Goal: Task Accomplishment & Management: Complete application form

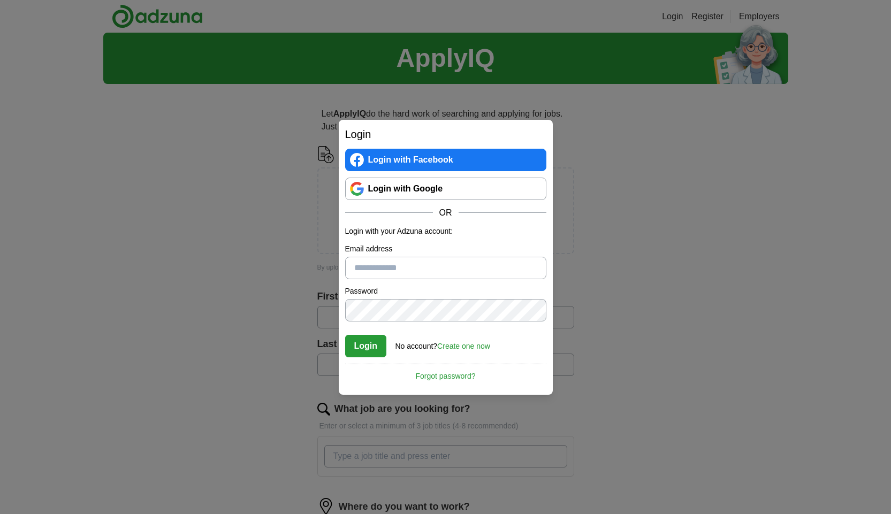
type input "**********"
click at [272, 186] on div "**********" at bounding box center [445, 257] width 891 height 514
click at [376, 341] on button "Login" at bounding box center [366, 346] width 42 height 22
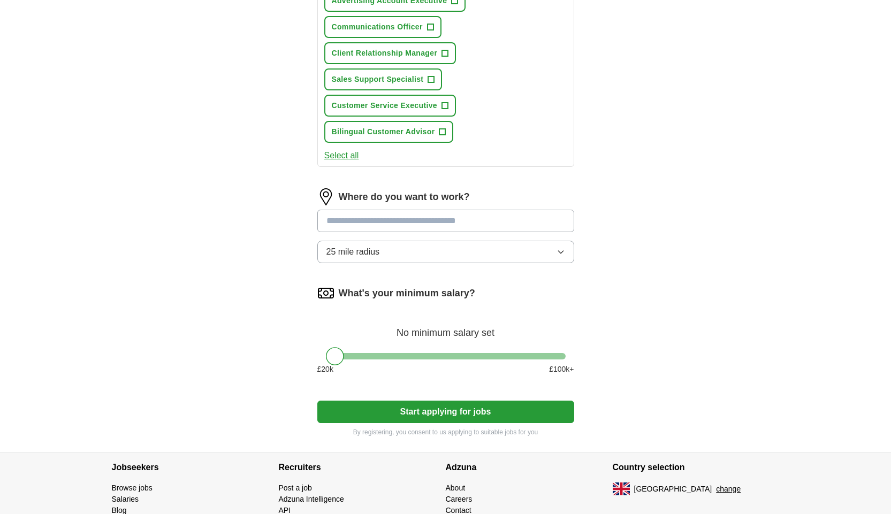
scroll to position [523, 0]
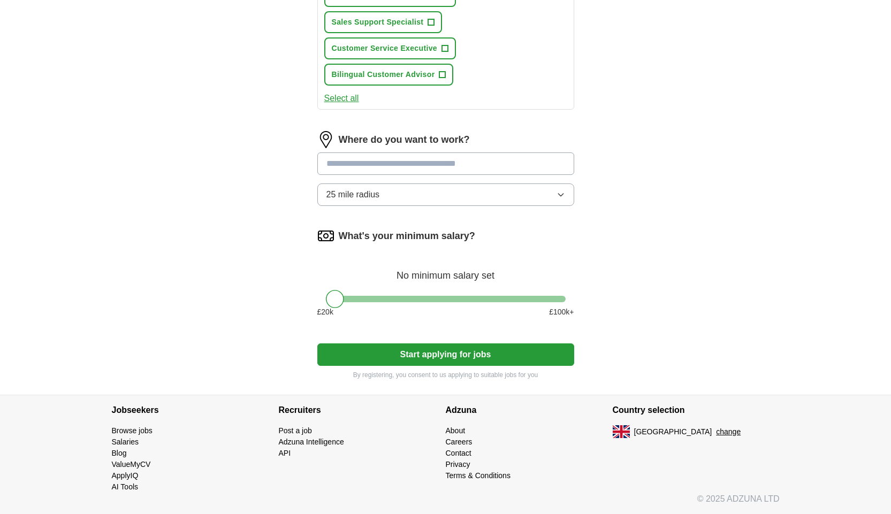
click at [376, 195] on span "25 mile radius" at bounding box center [353, 194] width 54 height 13
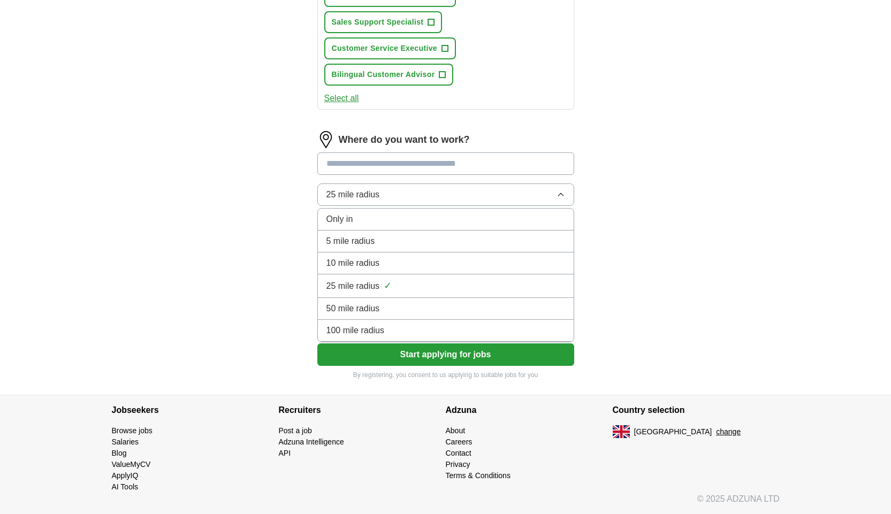
click at [368, 265] on span "10 mile radius" at bounding box center [353, 263] width 54 height 13
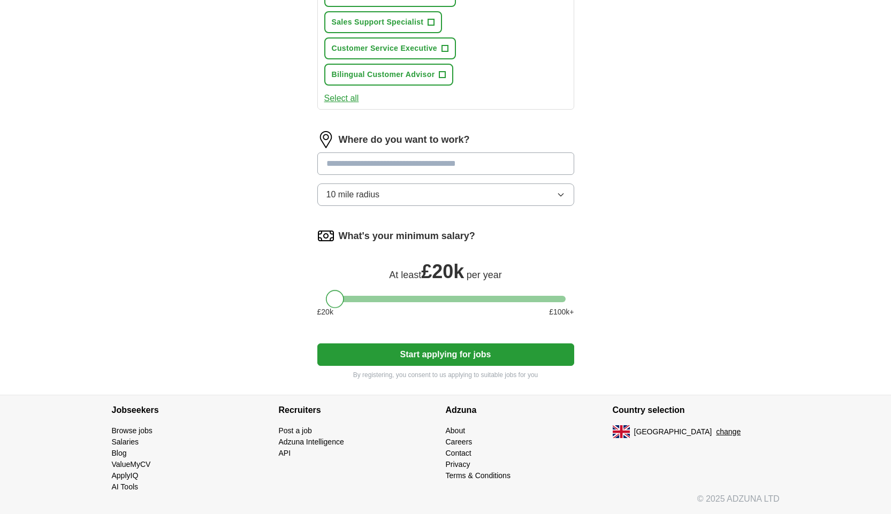
drag, startPoint x: 340, startPoint y: 297, endPoint x: 343, endPoint y: 306, distance: 9.0
click at [328, 296] on div at bounding box center [335, 299] width 18 height 18
click at [383, 353] on button "Start applying for jobs" at bounding box center [445, 355] width 257 height 22
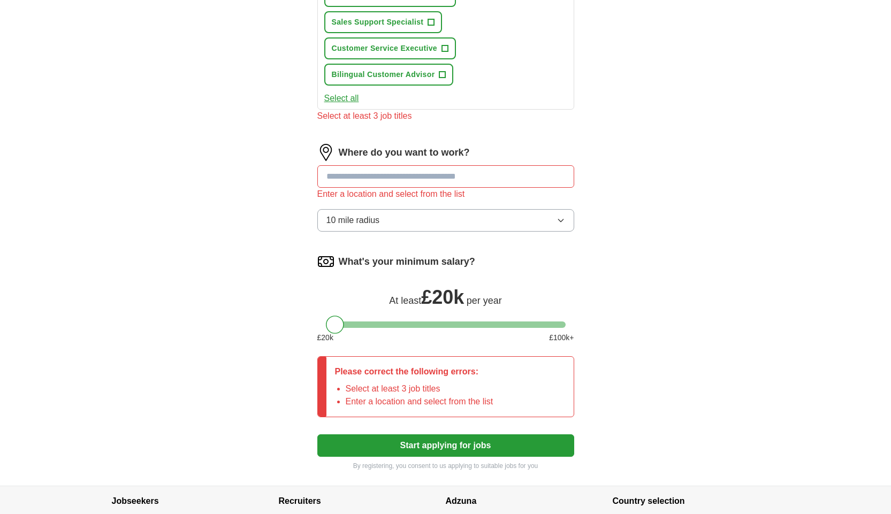
click at [390, 174] on input at bounding box center [445, 176] width 257 height 22
type input "*******"
click at [317, 435] on button "Start applying for jobs" at bounding box center [445, 446] width 257 height 22
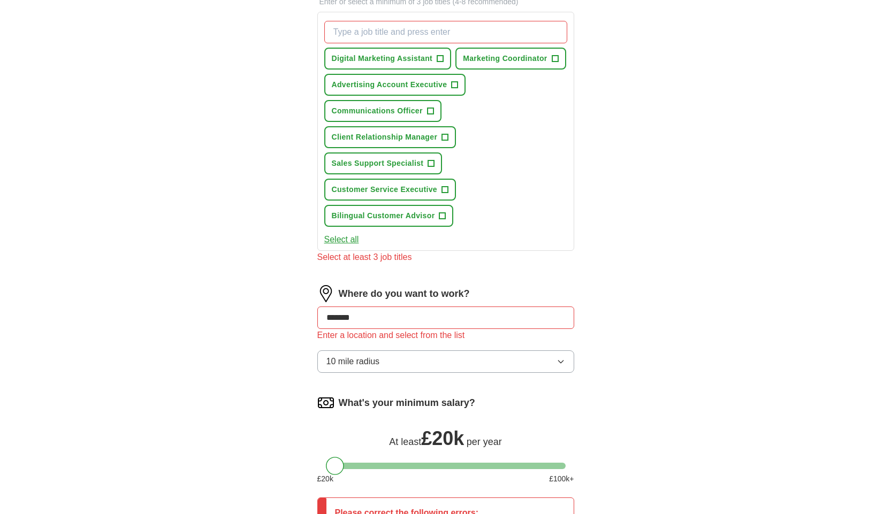
scroll to position [363, 0]
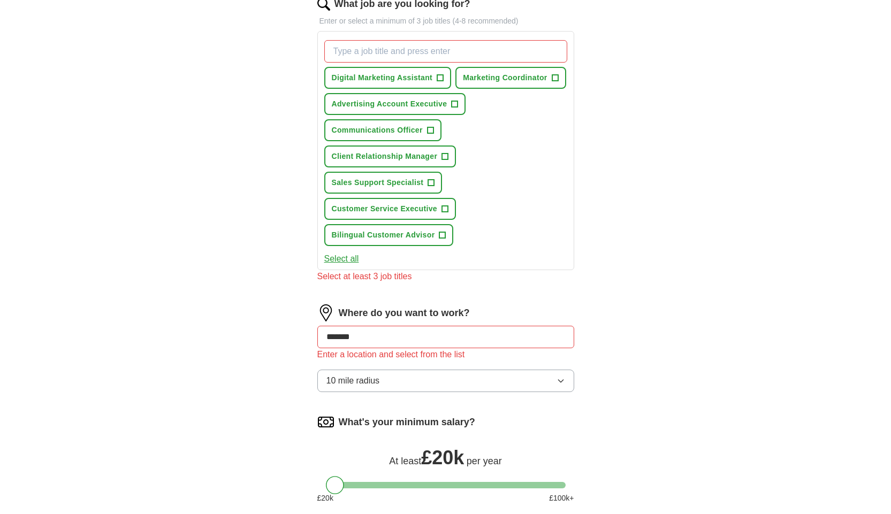
click at [351, 259] on button "Select all" at bounding box center [341, 259] width 35 height 13
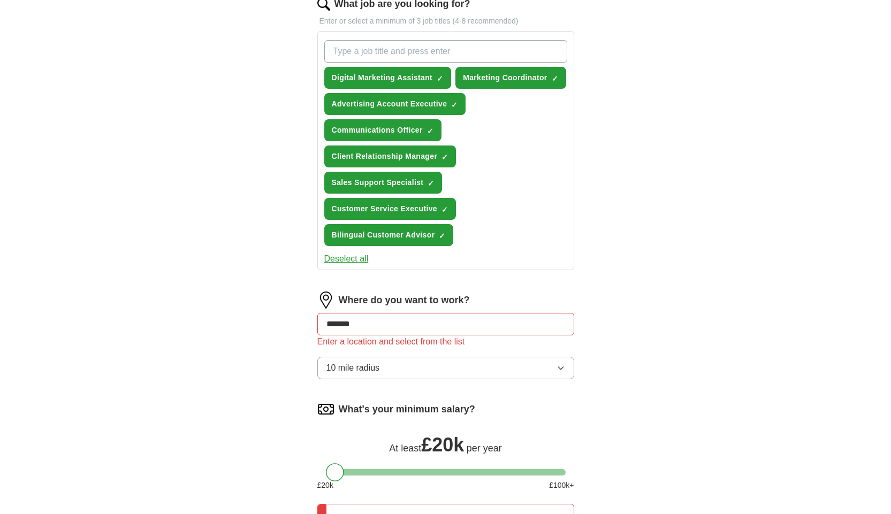
click at [352, 259] on button "Deselect all" at bounding box center [346, 259] width 44 height 13
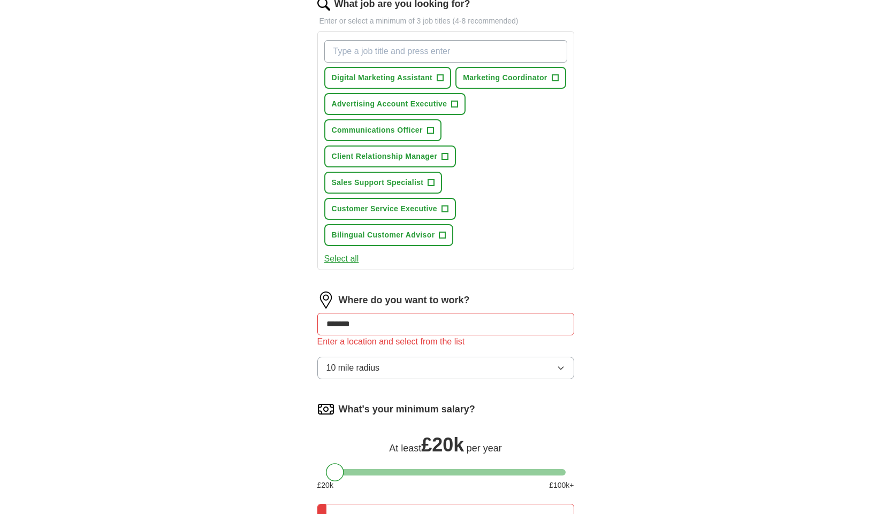
click at [427, 45] on input "What job are you looking for?" at bounding box center [445, 51] width 243 height 22
type input "admin"
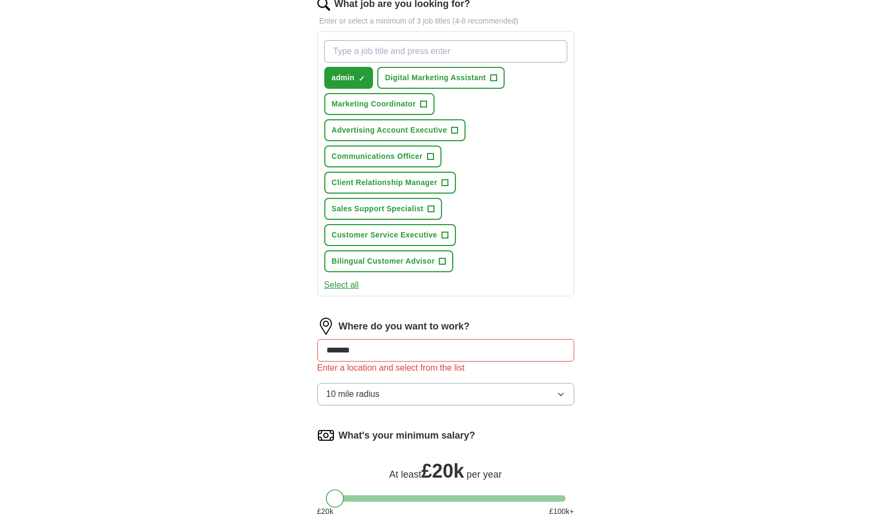
click at [381, 48] on input "What job are you looking for?" at bounding box center [445, 51] width 243 height 22
type input "spanish"
click at [418, 155] on span "Communications Officer" at bounding box center [377, 156] width 91 height 11
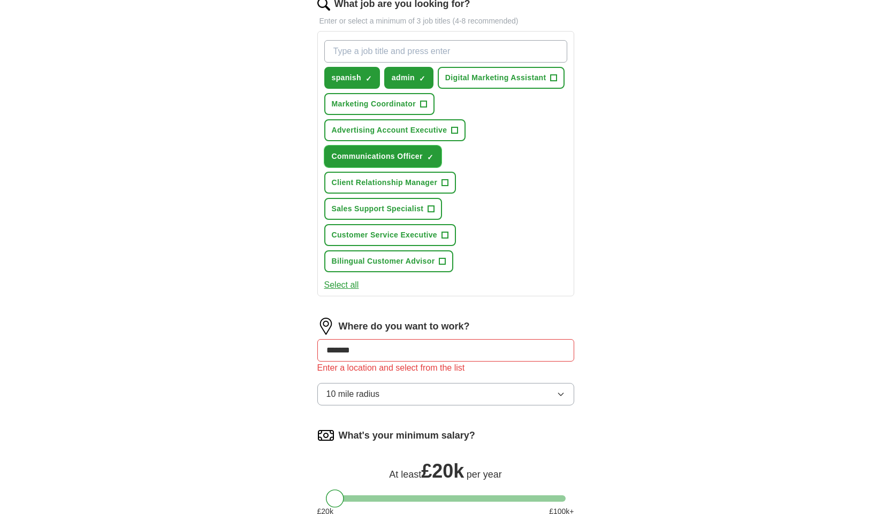
click at [0, 0] on span "×" at bounding box center [0, 0] width 0 height 0
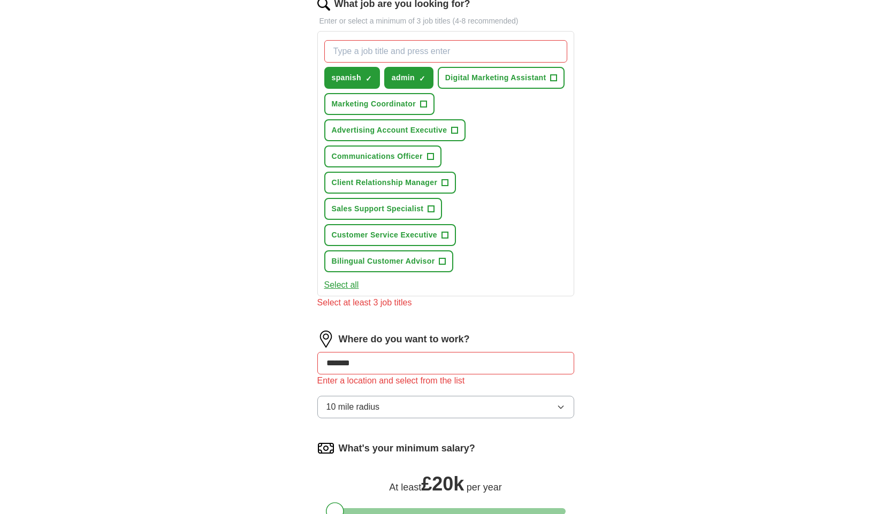
click at [389, 53] on input "What job are you looking for?" at bounding box center [445, 51] width 243 height 22
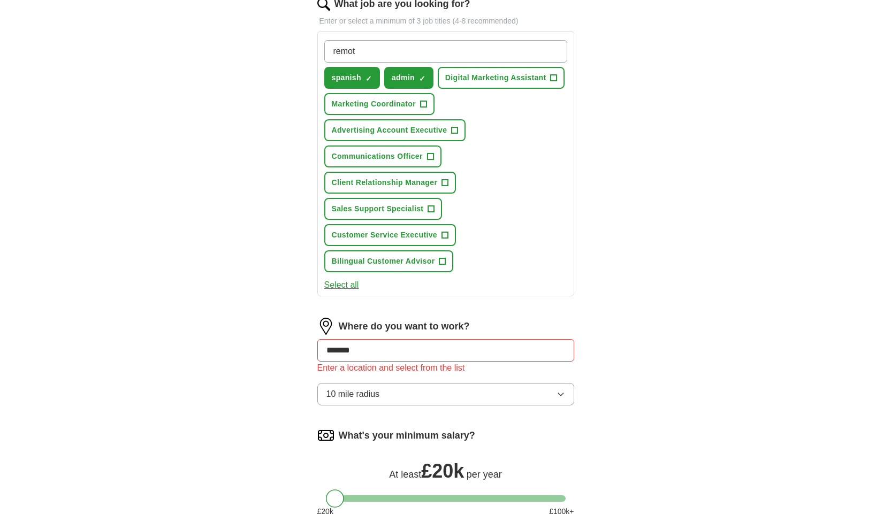
type input "remote"
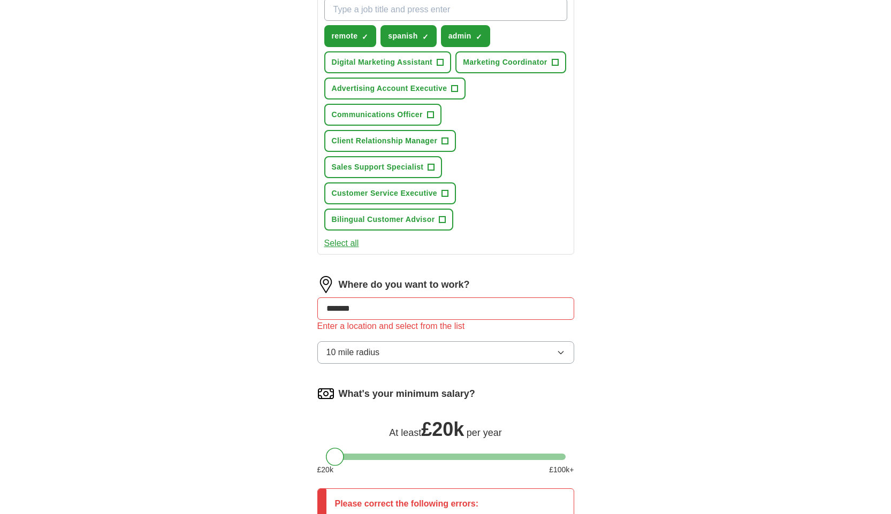
scroll to position [470, 0]
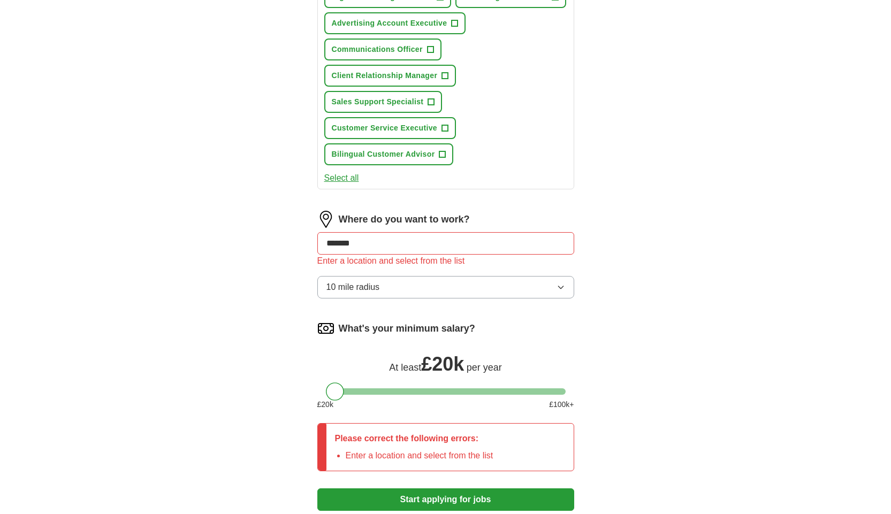
click at [379, 241] on input "*******" at bounding box center [445, 243] width 257 height 22
drag, startPoint x: 379, startPoint y: 241, endPoint x: 219, endPoint y: 221, distance: 161.4
click at [219, 221] on div "**********" at bounding box center [445, 51] width 685 height 977
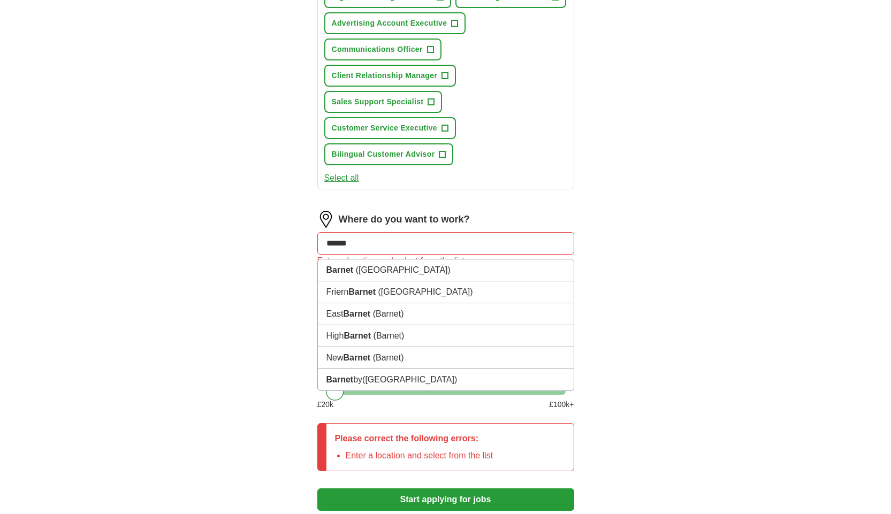
type input "******"
click at [317, 489] on button "Start applying for jobs" at bounding box center [445, 500] width 257 height 22
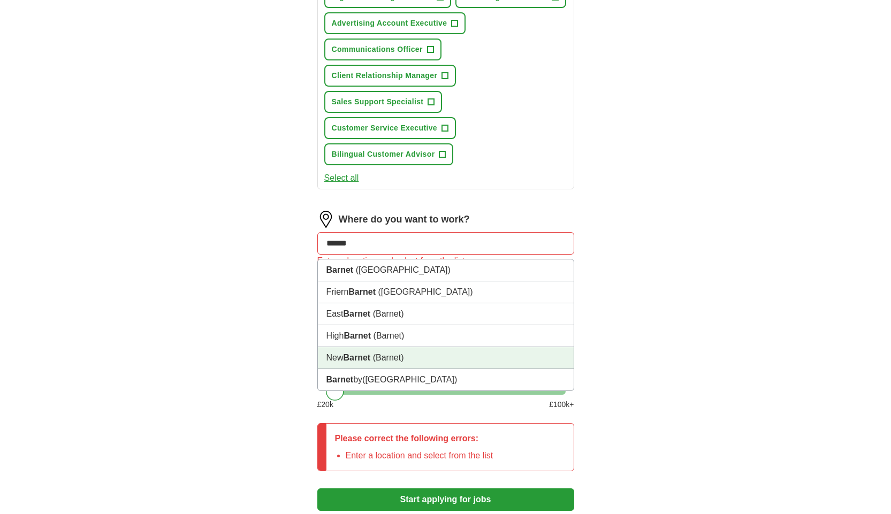
click at [361, 354] on strong "Barnet" at bounding box center [357, 357] width 27 height 9
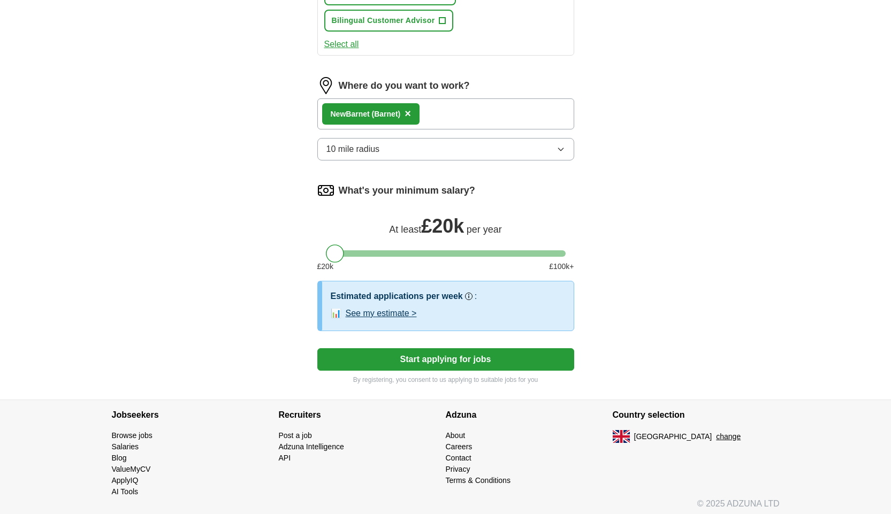
scroll to position [609, 0]
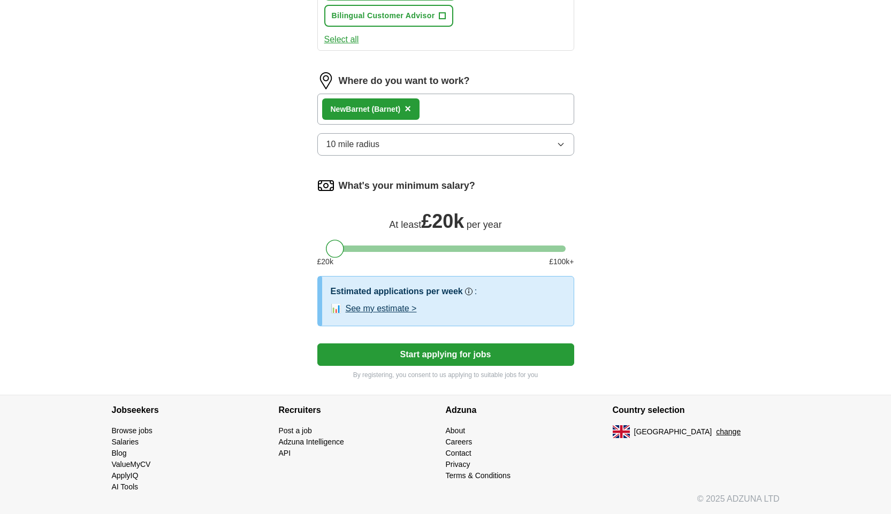
click at [435, 356] on button "Start applying for jobs" at bounding box center [445, 355] width 257 height 22
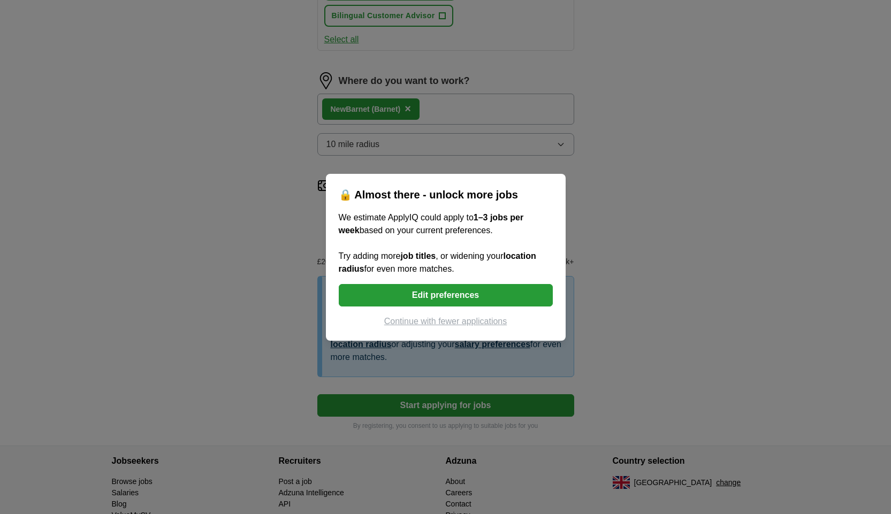
click at [449, 325] on button "Continue with fewer applications" at bounding box center [446, 321] width 214 height 13
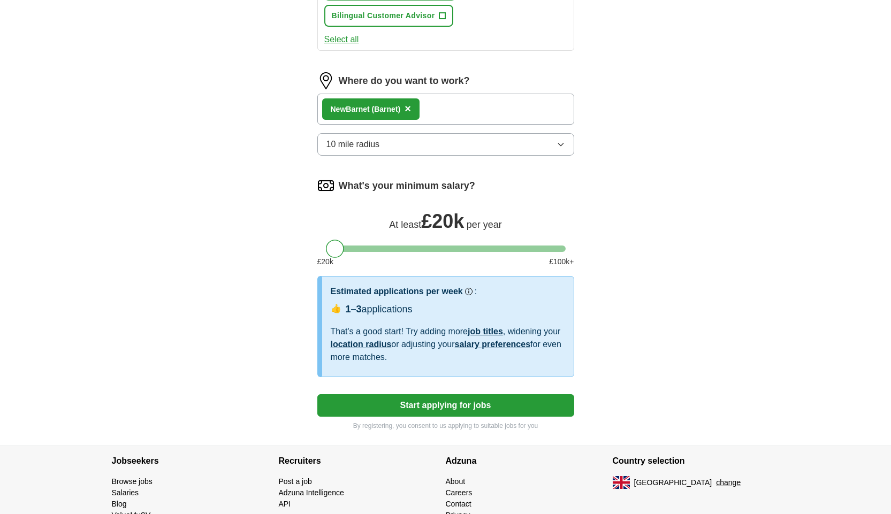
select select "**"
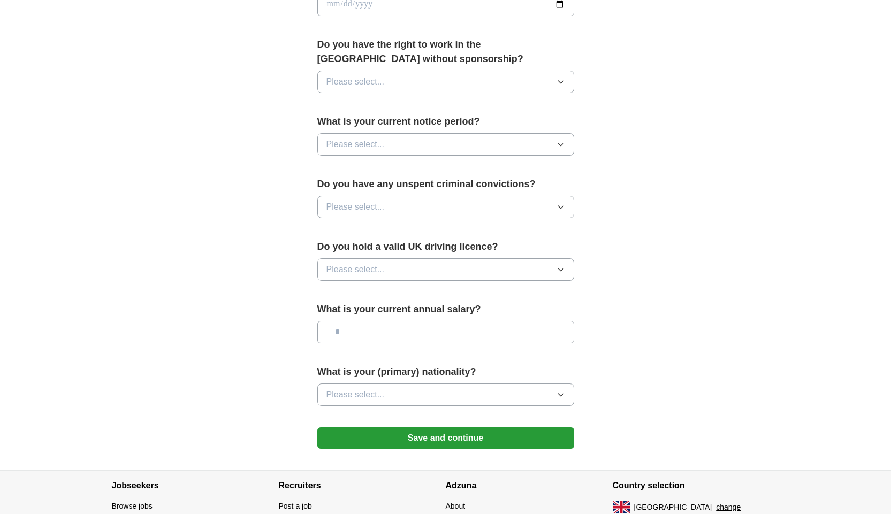
scroll to position [598, 0]
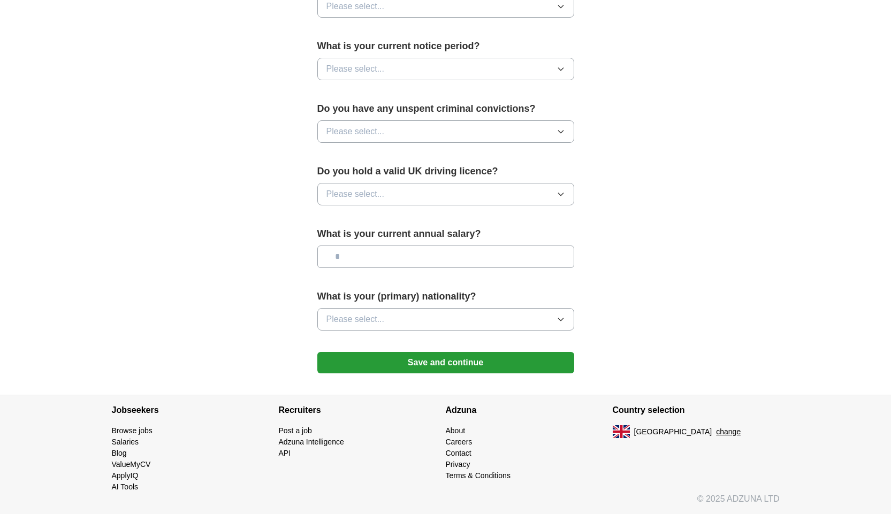
click at [404, 366] on button "Save and continue" at bounding box center [445, 362] width 257 height 21
